Goal: Find contact information: Find contact information

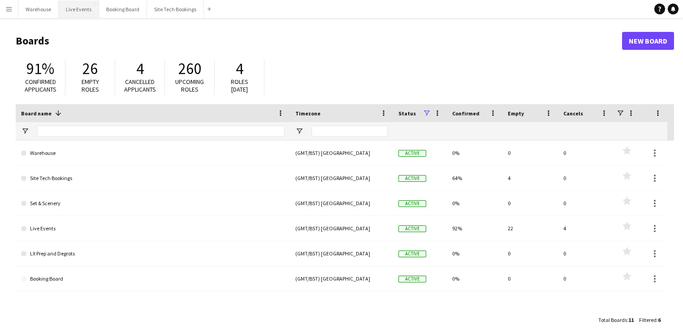
click at [75, 9] on button "Live Events Close" at bounding box center [79, 8] width 40 height 17
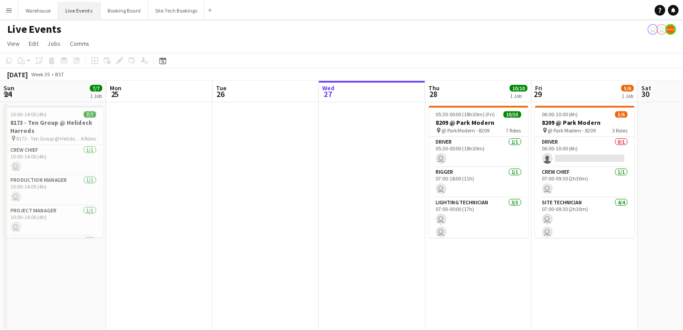
scroll to position [0, 214]
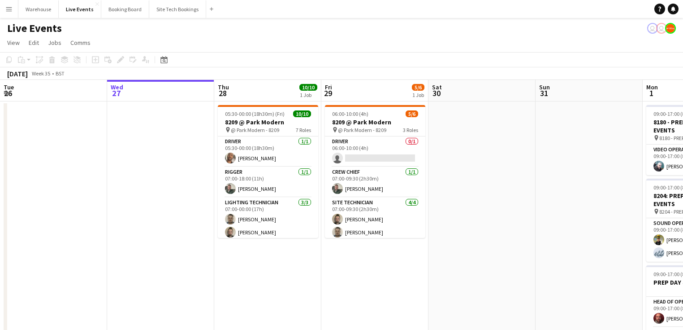
drag, startPoint x: 237, startPoint y: 290, endPoint x: 162, endPoint y: 287, distance: 75.4
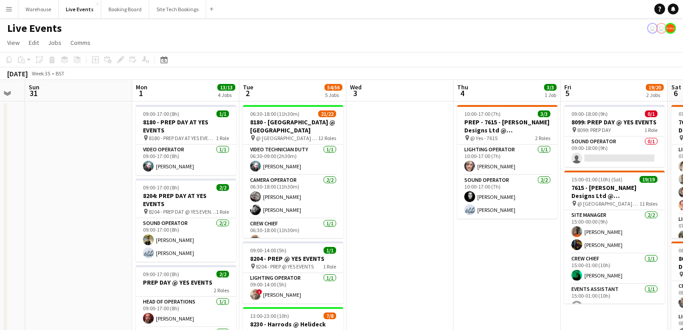
drag, startPoint x: 421, startPoint y: 282, endPoint x: 388, endPoint y: 273, distance: 34.1
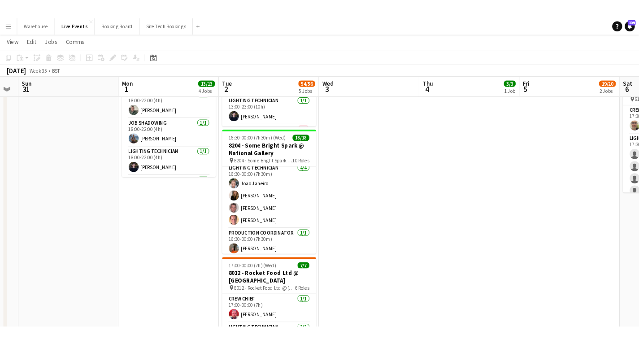
scroll to position [0, 0]
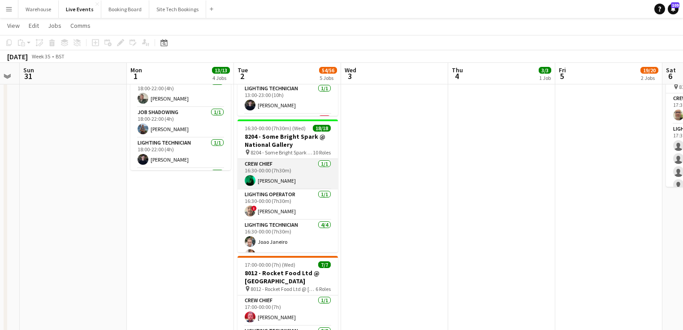
click at [247, 182] on app-user-avatar at bounding box center [250, 180] width 11 height 11
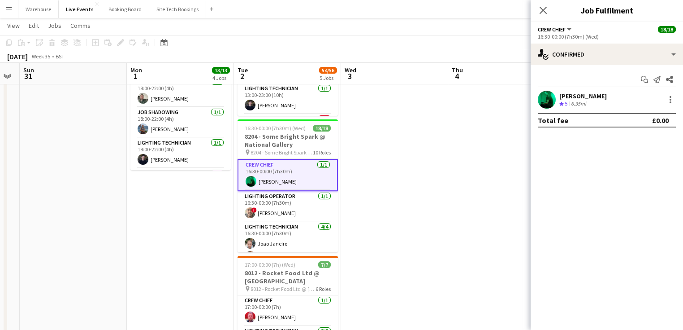
click at [547, 100] on app-user-avatar at bounding box center [547, 100] width 18 height 18
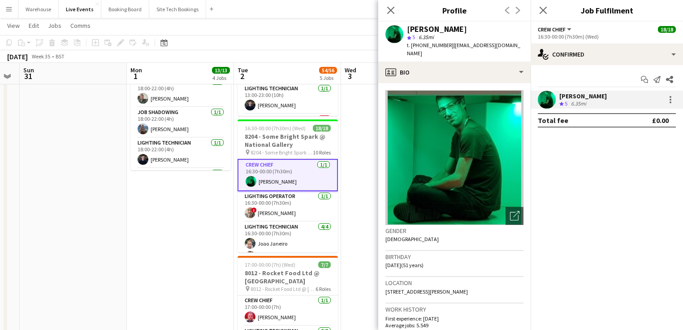
drag, startPoint x: 413, startPoint y: 44, endPoint x: 447, endPoint y: 45, distance: 34.1
click at [447, 45] on div "t. [PHONE_NUMBER] | [EMAIL_ADDRESS][DOMAIN_NAME]" at bounding box center [465, 49] width 117 height 16
copy span "447966202239"
click at [386, 9] on icon "Close pop-in" at bounding box center [390, 10] width 9 height 9
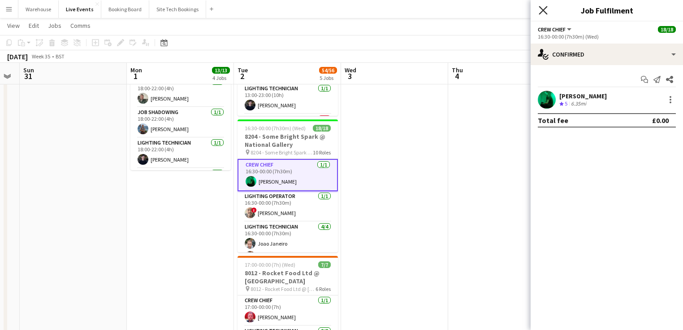
click at [542, 7] on icon "Close pop-in" at bounding box center [543, 10] width 9 height 9
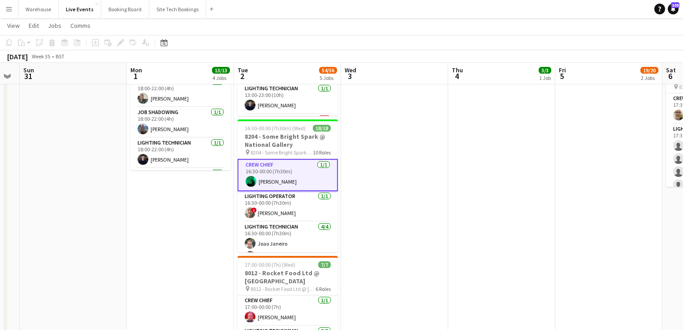
click at [251, 178] on app-user-avatar at bounding box center [251, 181] width 11 height 11
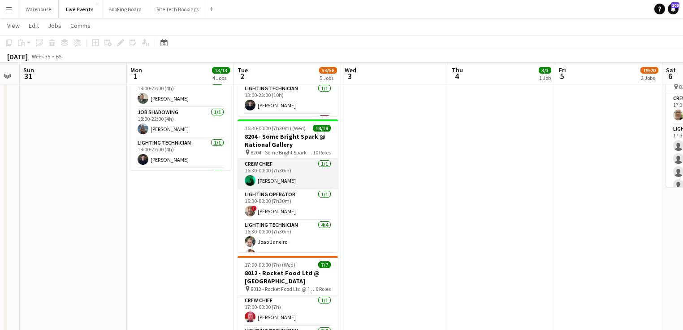
click at [245, 181] on app-user-avatar at bounding box center [250, 180] width 11 height 11
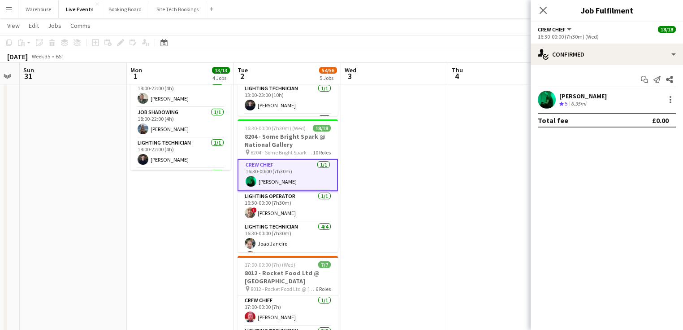
click at [544, 104] on app-user-avatar at bounding box center [547, 100] width 18 height 18
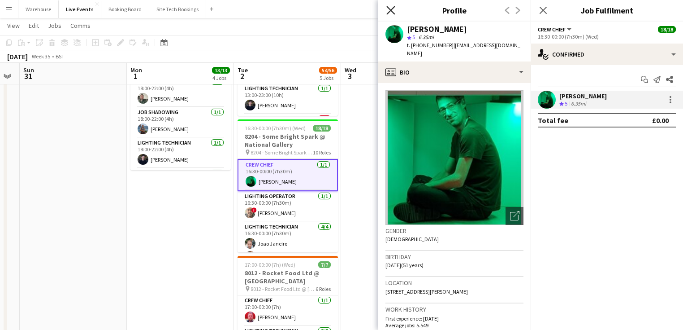
click at [387, 9] on icon "Close pop-in" at bounding box center [390, 10] width 9 height 9
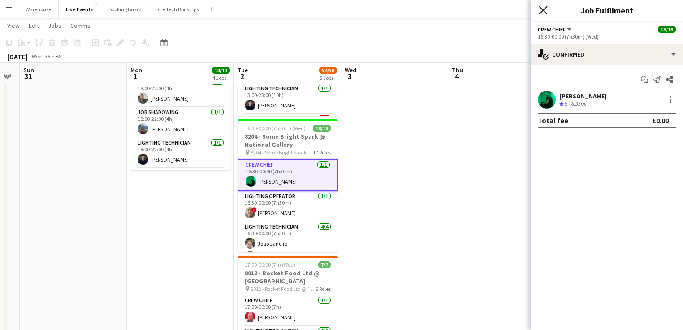
click at [542, 10] on icon "Close pop-in" at bounding box center [543, 10] width 9 height 9
